Goal: Understand process/instructions

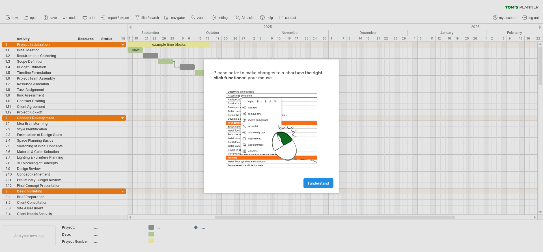
click at [322, 184] on span "I understand" at bounding box center [318, 183] width 21 height 4
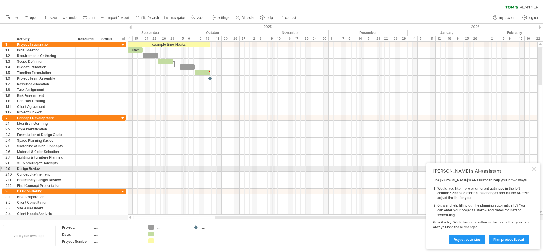
click at [534, 170] on div at bounding box center [533, 169] width 5 height 5
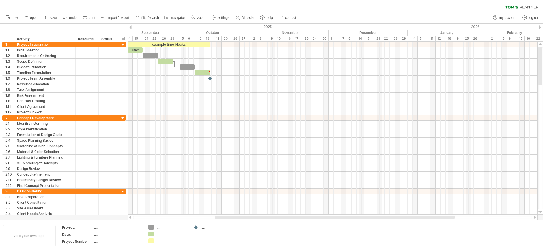
click at [131, 28] on div at bounding box center [130, 27] width 2 height 4
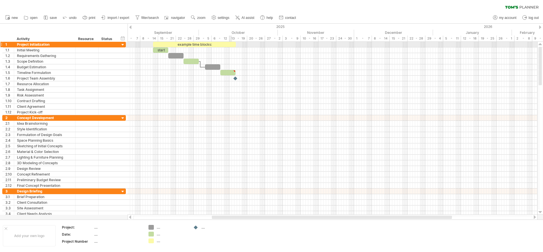
click at [231, 45] on div "example time blocks:" at bounding box center [194, 44] width 83 height 5
click at [157, 49] on div "start" at bounding box center [160, 49] width 15 height 5
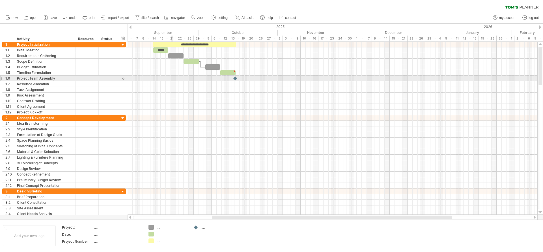
click at [171, 80] on div at bounding box center [332, 79] width 410 height 6
click at [197, 83] on div at bounding box center [332, 84] width 410 height 6
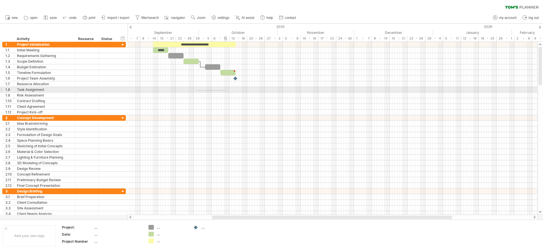
drag, startPoint x: 198, startPoint y: 90, endPoint x: 226, endPoint y: 102, distance: 30.5
click at [226, 102] on div at bounding box center [332, 78] width 410 height 73
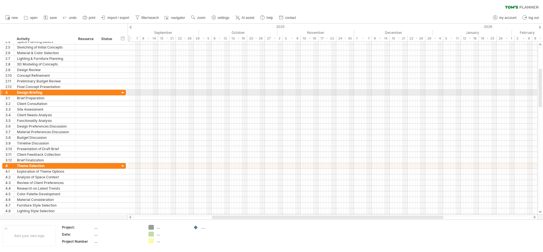
click at [122, 93] on div at bounding box center [122, 92] width 5 height 5
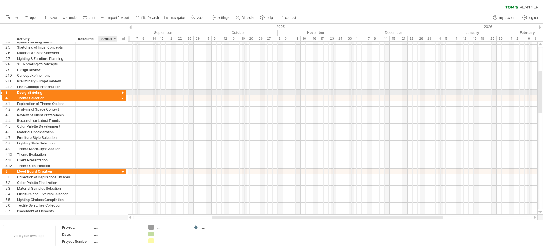
click at [120, 91] on div "**********" at bounding box center [64, 93] width 124 height 6
click at [124, 91] on div at bounding box center [122, 92] width 5 height 5
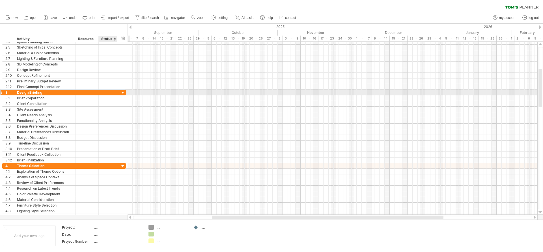
click at [124, 91] on div at bounding box center [122, 92] width 5 height 5
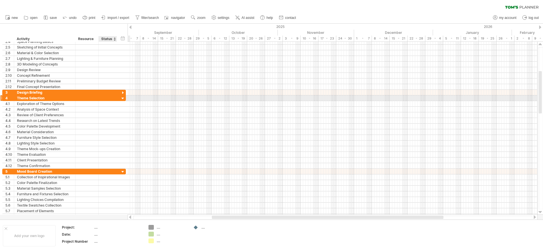
click at [123, 96] on div at bounding box center [122, 98] width 5 height 5
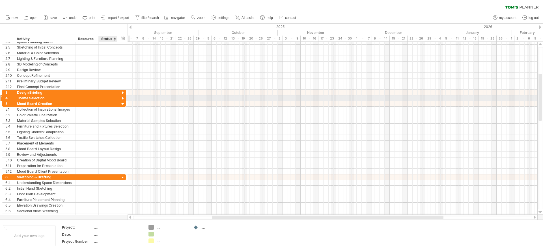
click at [123, 97] on div at bounding box center [122, 98] width 5 height 5
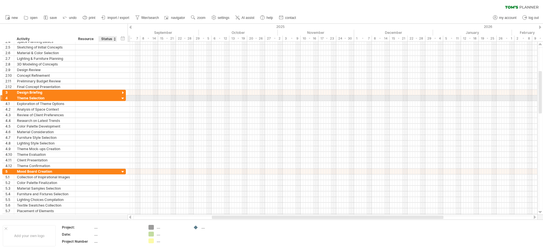
click at [123, 100] on div at bounding box center [122, 98] width 5 height 5
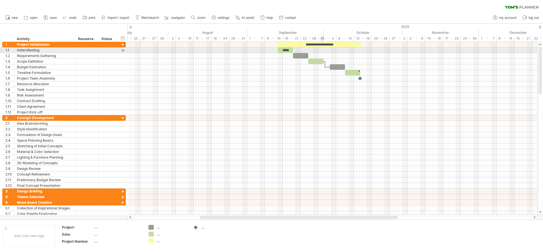
drag, startPoint x: 198, startPoint y: 39, endPoint x: 322, endPoint y: 53, distance: 125.1
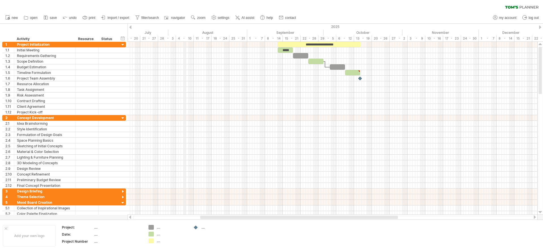
click at [185, 38] on div "4 - 10" at bounding box center [185, 39] width 18 height 6
drag, startPoint x: 177, startPoint y: 45, endPoint x: 192, endPoint y: 45, distance: 14.7
click at [192, 45] on div at bounding box center [332, 45] width 410 height 6
click at [189, 72] on div at bounding box center [332, 73] width 410 height 6
drag, startPoint x: 187, startPoint y: 79, endPoint x: 186, endPoint y: 82, distance: 3.2
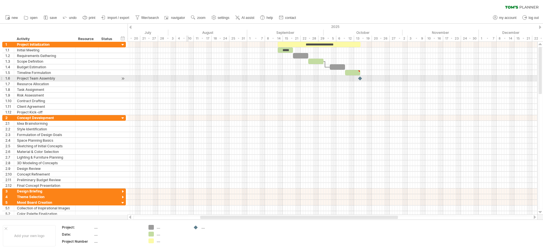
click at [187, 80] on div at bounding box center [332, 79] width 410 height 6
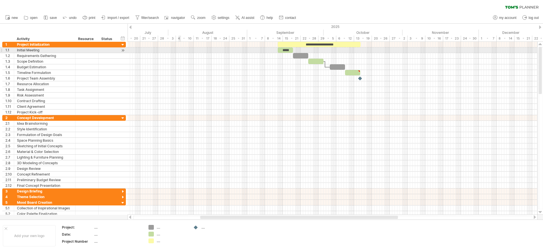
click at [181, 48] on div at bounding box center [332, 50] width 410 height 6
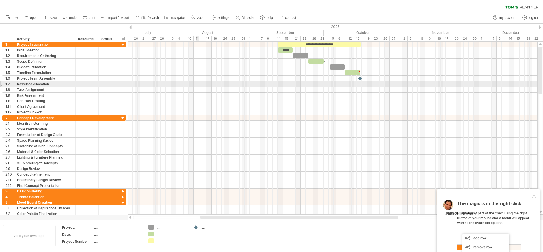
click at [197, 86] on div at bounding box center [332, 84] width 410 height 6
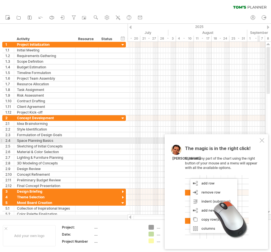
click at [262, 140] on div at bounding box center [261, 140] width 5 height 5
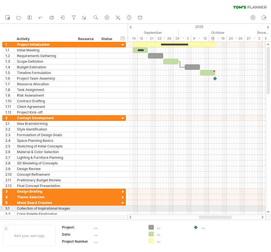
drag, startPoint x: 183, startPoint y: 216, endPoint x: 213, endPoint y: 209, distance: 30.1
click at [213, 209] on div "Trying to reach [DOMAIN_NAME] Connected again... 0% clear filter new 1" at bounding box center [135, 126] width 271 height 252
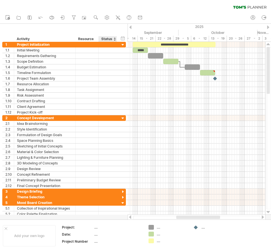
click at [109, 40] on div "Status" at bounding box center [107, 39] width 12 height 6
click at [124, 198] on div at bounding box center [122, 197] width 5 height 5
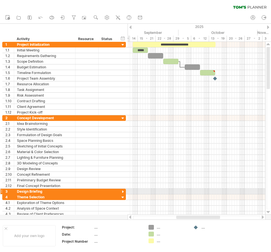
click at [124, 193] on div at bounding box center [122, 191] width 5 height 5
